Goal: Obtain resource: Download file/media

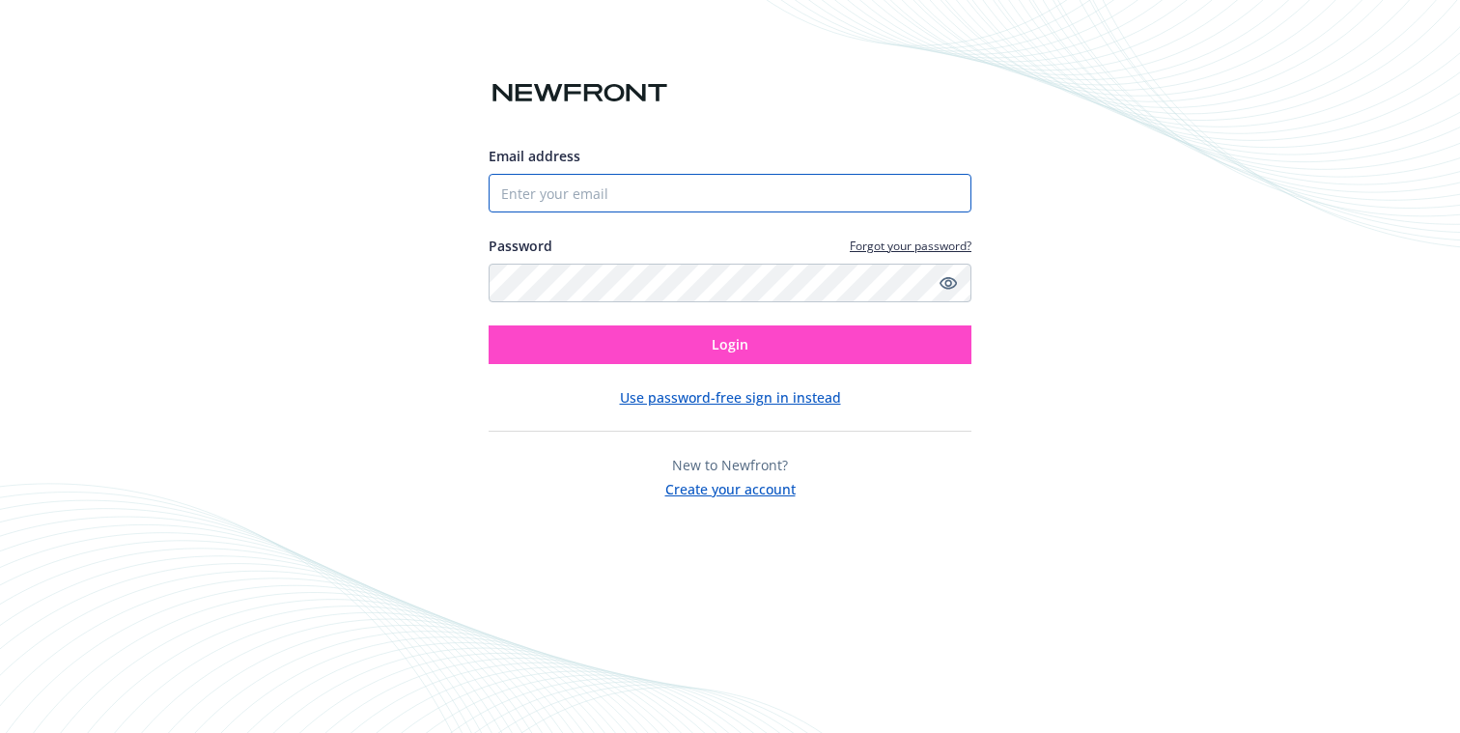
type input "[EMAIL_ADDRESS][DOMAIN_NAME]"
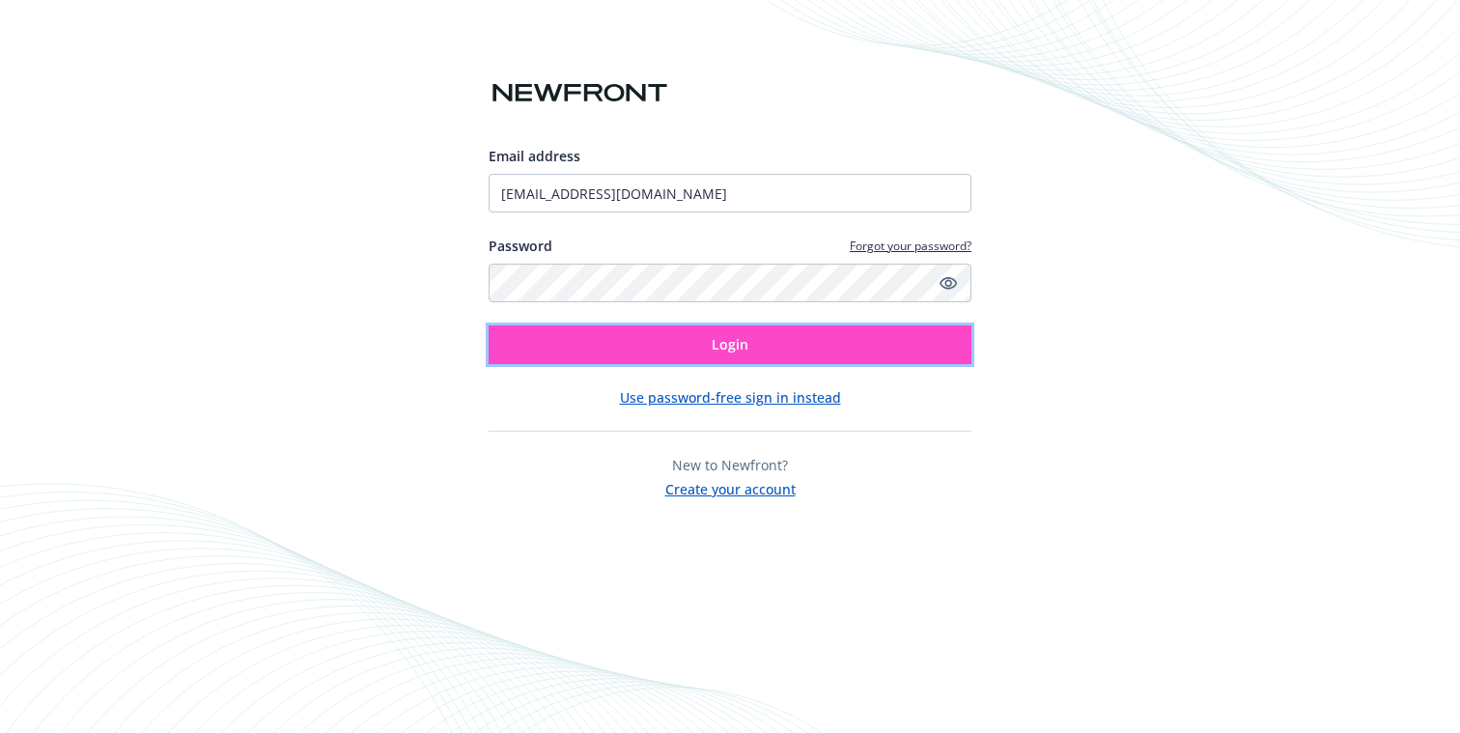
click at [724, 349] on span "Login" at bounding box center [730, 344] width 37 height 18
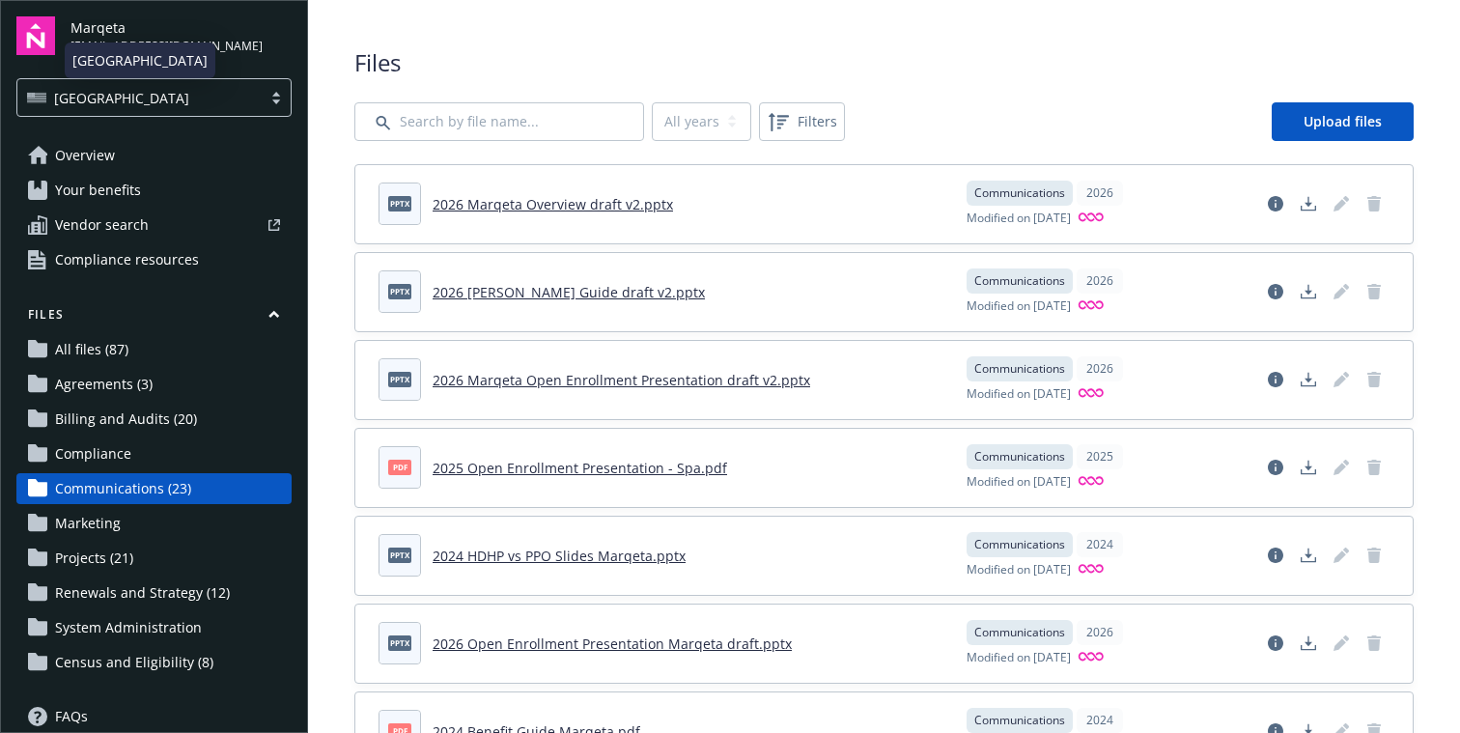
click at [129, 93] on div "[GEOGRAPHIC_DATA]" at bounding box center [139, 98] width 225 height 20
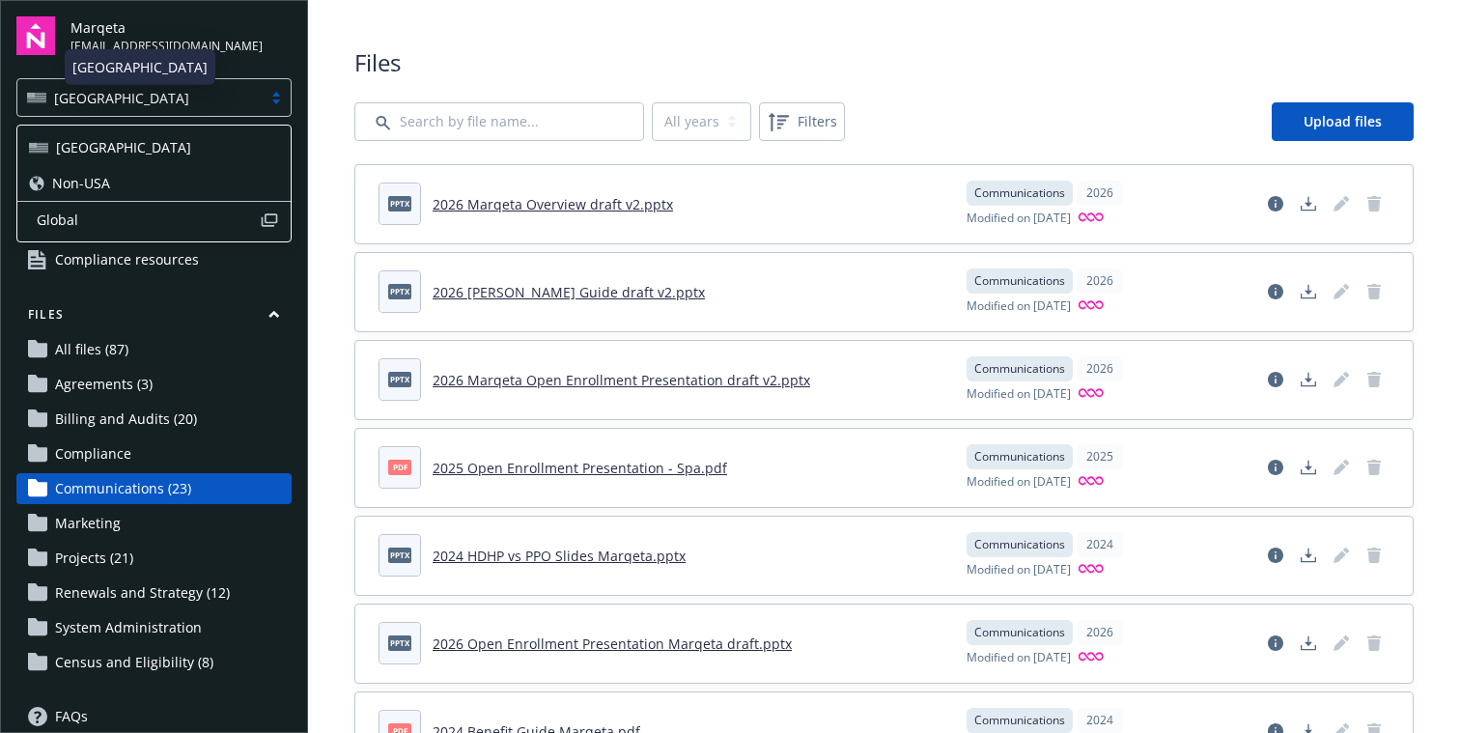
click at [75, 180] on span "Non-USA" at bounding box center [81, 183] width 58 height 20
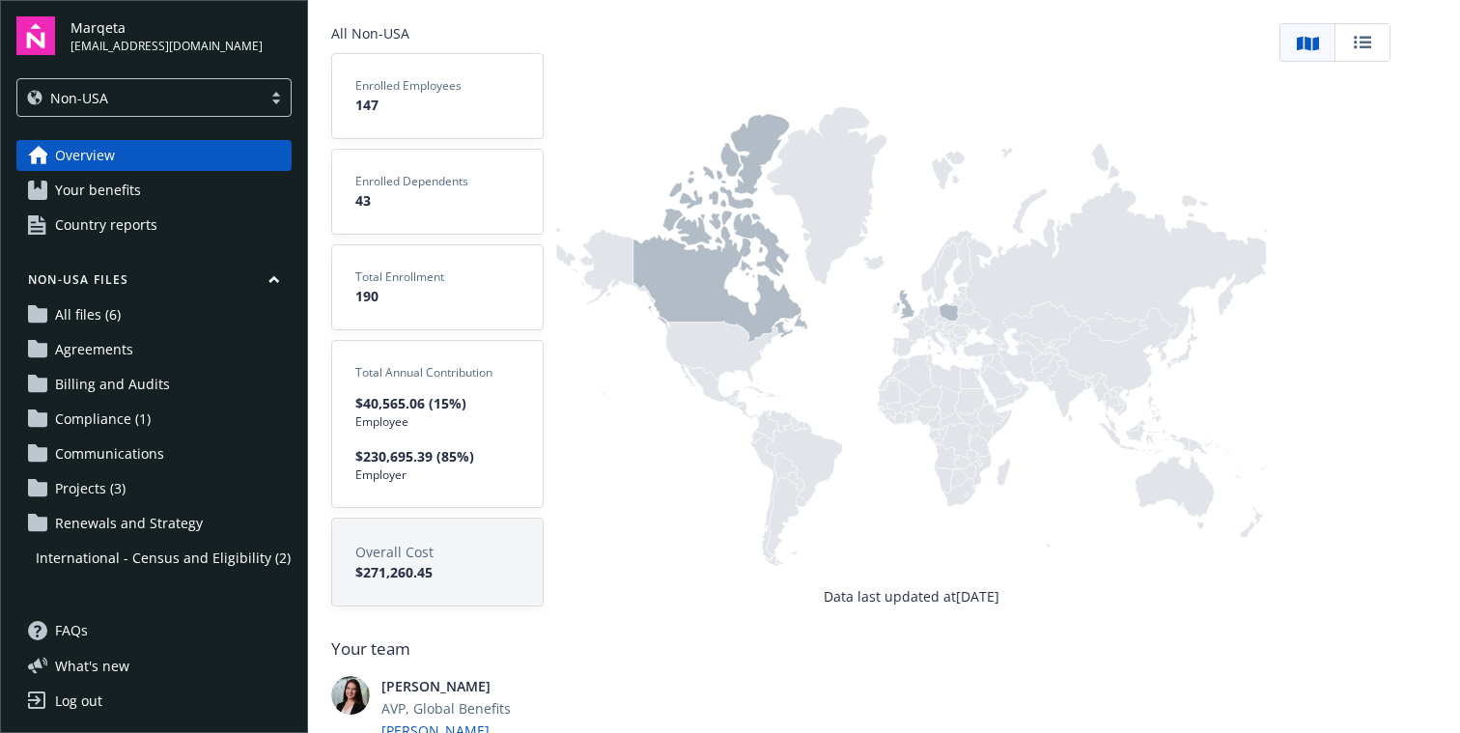
click at [145, 323] on link "All files (6)" at bounding box center [153, 314] width 275 height 31
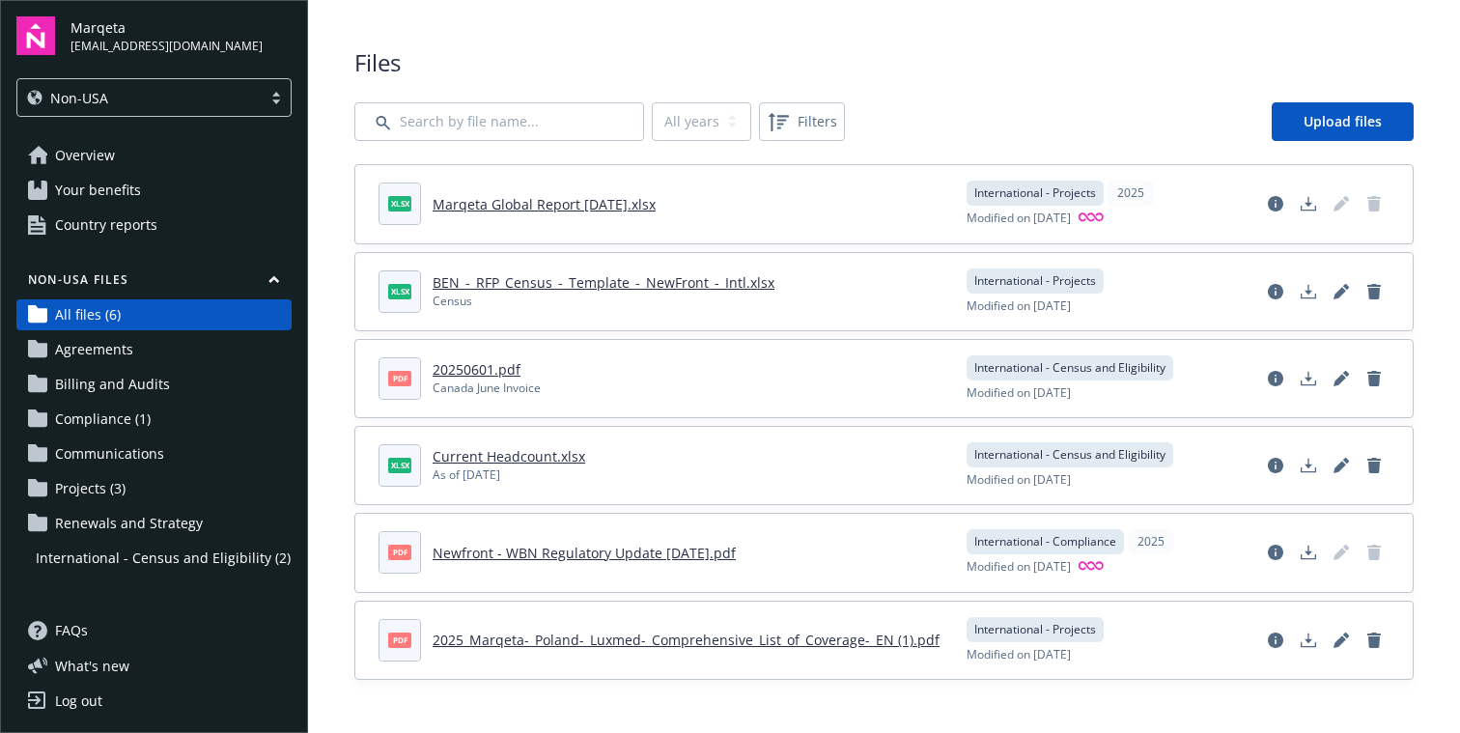
click at [557, 206] on link "Marqeta Global Report 8.19.2025.xlsx" at bounding box center [544, 204] width 223 height 18
